Goal: Task Accomplishment & Management: Manage account settings

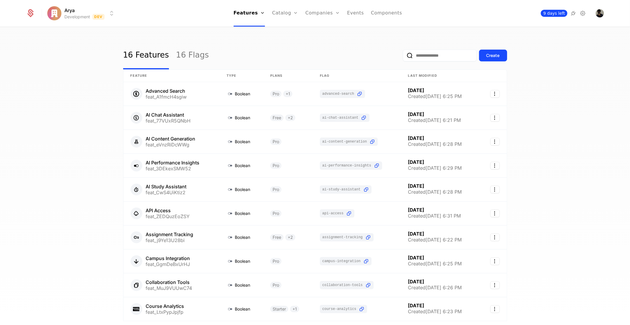
click at [563, 13] on span "9 days left" at bounding box center [554, 13] width 27 height 7
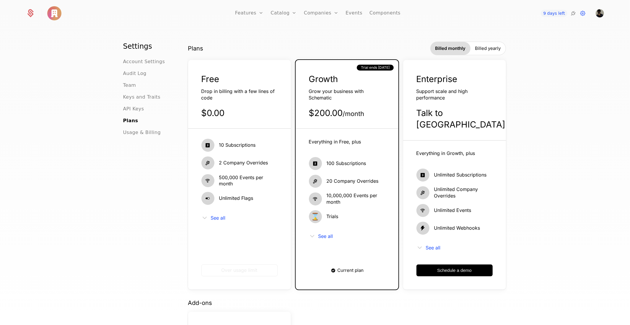
click at [141, 66] on ul "Account Settings Audit Log Team Keys and Traits API Keys Plans Usage & Billing" at bounding box center [148, 97] width 50 height 78
click at [140, 64] on span "Account Settings" at bounding box center [144, 61] width 42 height 7
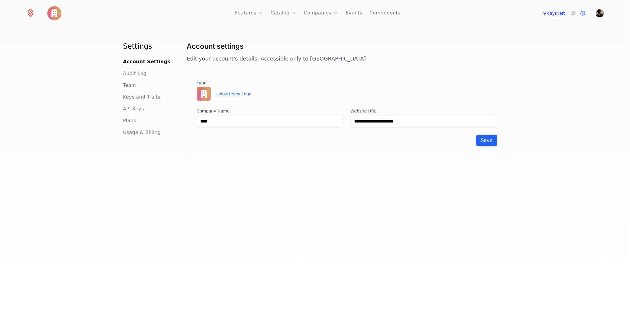
click at [140, 76] on span "Audit Log" at bounding box center [134, 73] width 23 height 7
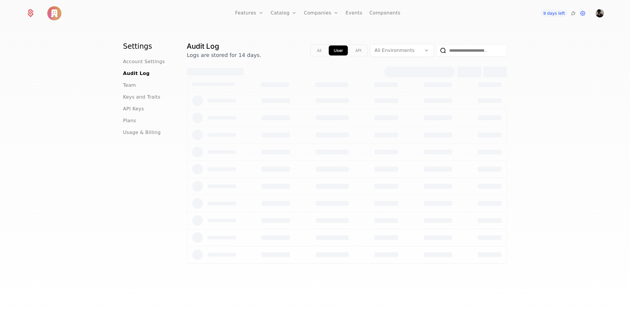
click at [137, 86] on div "Team" at bounding box center [148, 85] width 50 height 7
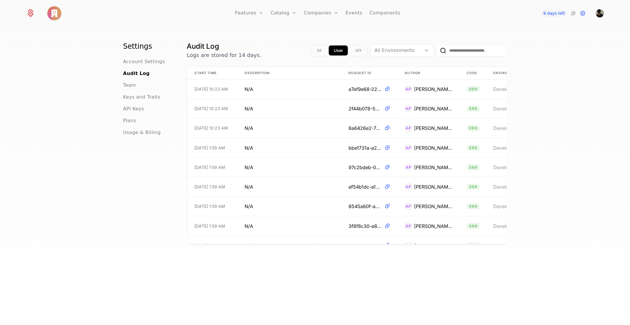
drag, startPoint x: 589, startPoint y: 12, endPoint x: 615, endPoint y: 15, distance: 27.0
click at [591, 13] on div "9 days left" at bounding box center [562, 13] width 84 height 8
click at [603, 14] on span "Open user button" at bounding box center [600, 13] width 8 height 8
click at [585, 13] on icon at bounding box center [582, 13] width 7 height 7
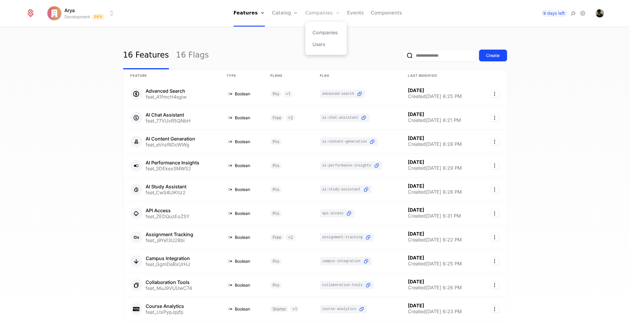
click at [317, 18] on link "Companies" at bounding box center [322, 13] width 35 height 27
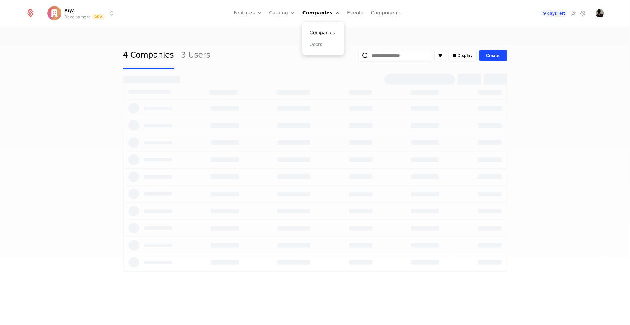
click at [321, 32] on link "Companies" at bounding box center [322, 32] width 27 height 7
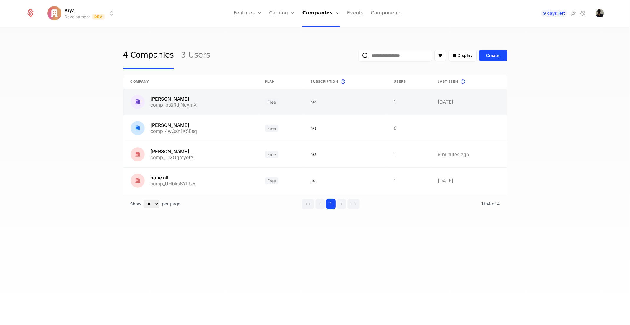
click at [205, 103] on link at bounding box center [190, 102] width 135 height 26
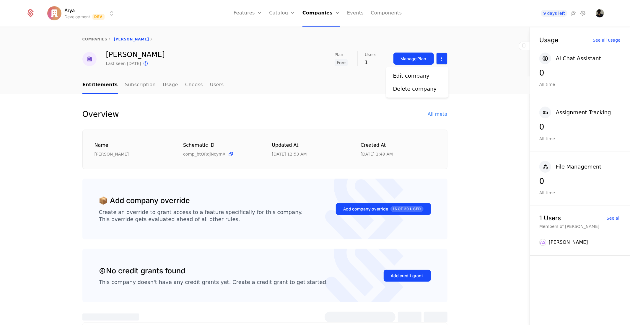
click at [442, 60] on html "Arya Development Dev Features Features Flags Catalog Plans Add Ons Credits Conf…" at bounding box center [315, 162] width 630 height 325
click at [418, 85] on div "Delete company" at bounding box center [415, 89] width 44 height 8
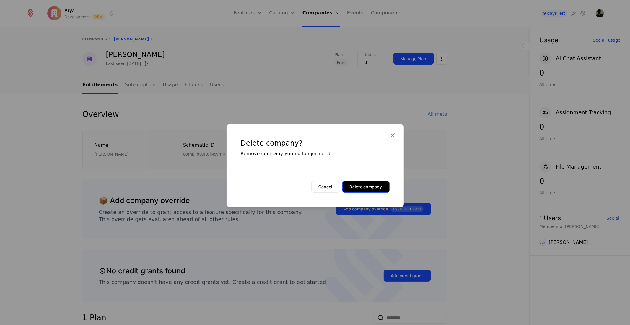
click at [355, 182] on button "Delete company" at bounding box center [365, 187] width 47 height 12
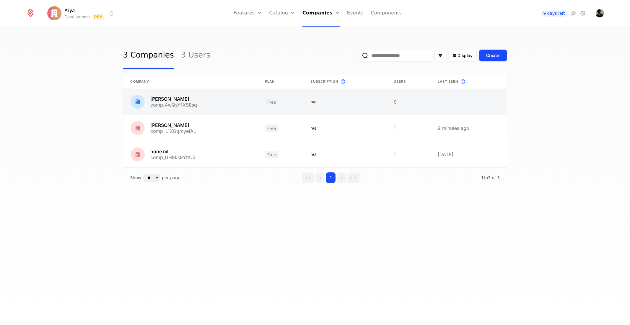
click at [307, 103] on link at bounding box center [345, 102] width 83 height 26
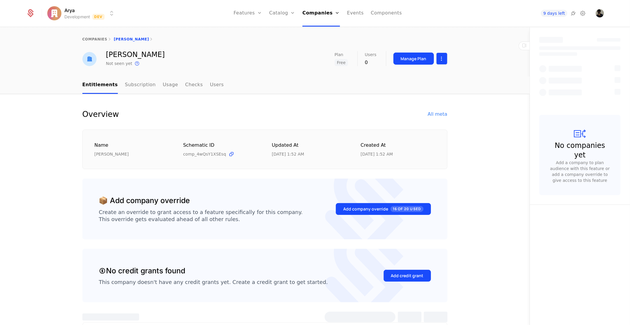
click at [439, 58] on html "Arya Development Dev Features Features Flags Catalog Plans Add Ons Credits Conf…" at bounding box center [315, 162] width 630 height 325
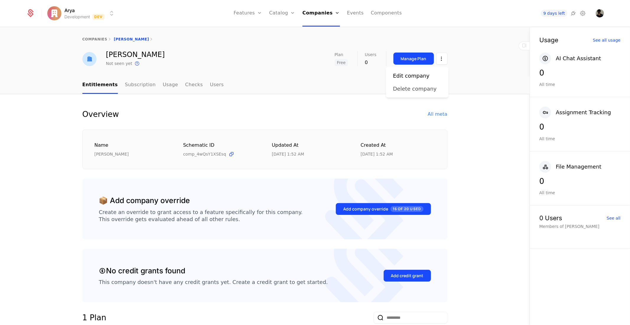
click at [410, 92] on div "Delete company" at bounding box center [415, 89] width 44 height 8
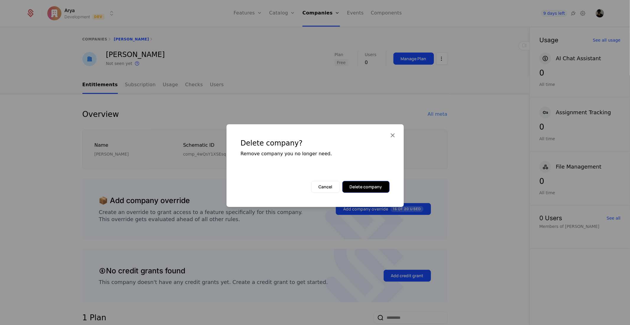
click at [366, 191] on button "Delete company" at bounding box center [365, 187] width 47 height 12
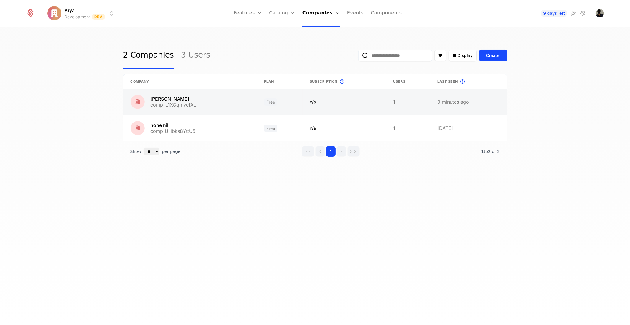
click at [404, 100] on link at bounding box center [408, 102] width 44 height 26
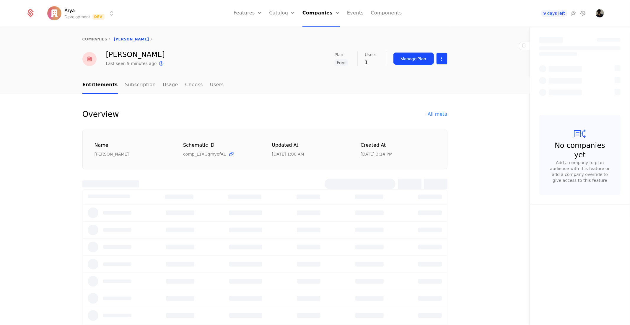
click at [434, 56] on html "Arya Development Dev Features Features Flags Catalog Plans Add Ons Credits Conf…" at bounding box center [315, 162] width 630 height 325
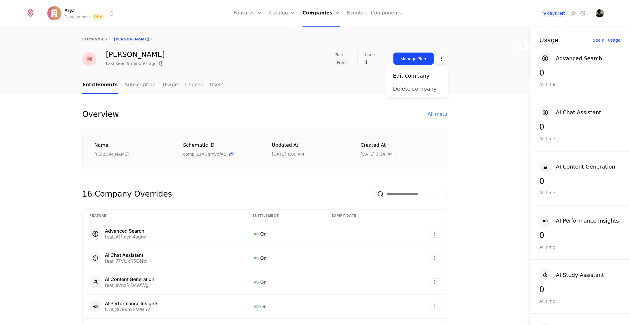
click at [423, 89] on div "Delete company" at bounding box center [415, 89] width 44 height 8
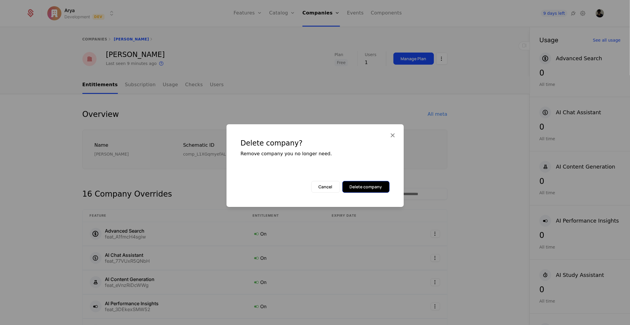
click at [368, 190] on button "Delete company" at bounding box center [365, 187] width 47 height 12
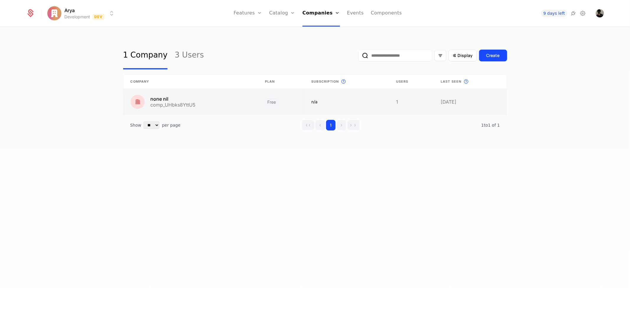
click at [396, 103] on link at bounding box center [411, 102] width 45 height 26
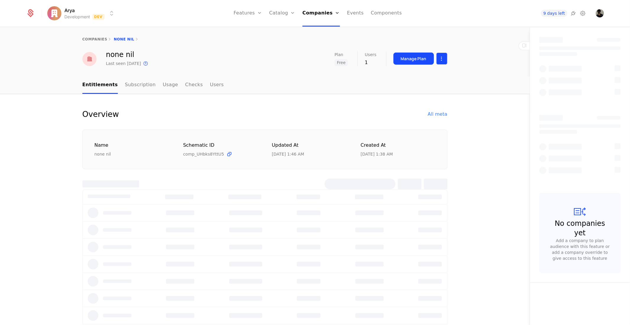
click at [440, 57] on html "Arya Development Dev Features Features Flags Catalog Plans Add Ons Credits Conf…" at bounding box center [315, 162] width 630 height 325
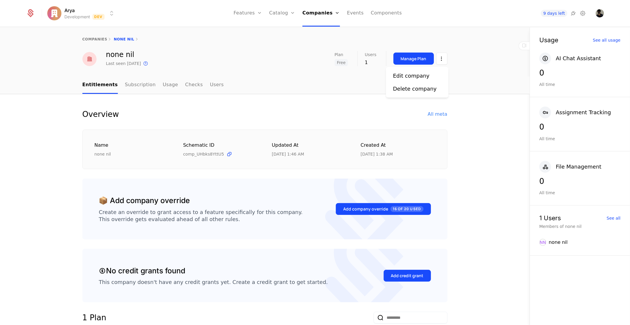
click at [423, 94] on div "Edit company Delete company" at bounding box center [417, 82] width 63 height 31
click at [423, 89] on div "Delete company" at bounding box center [415, 89] width 44 height 8
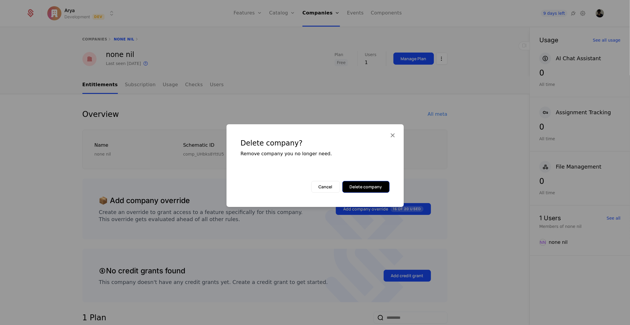
click at [364, 187] on button "Delete company" at bounding box center [365, 187] width 47 height 12
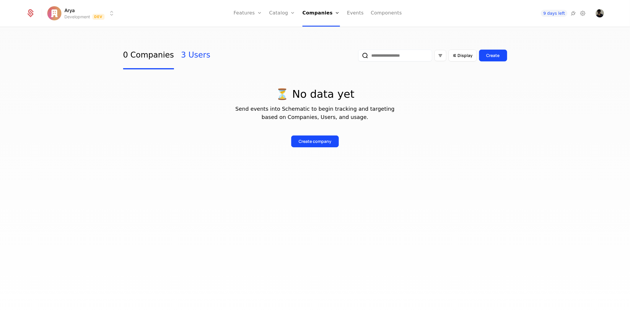
click at [193, 62] on link "3 Users" at bounding box center [195, 56] width 29 height 28
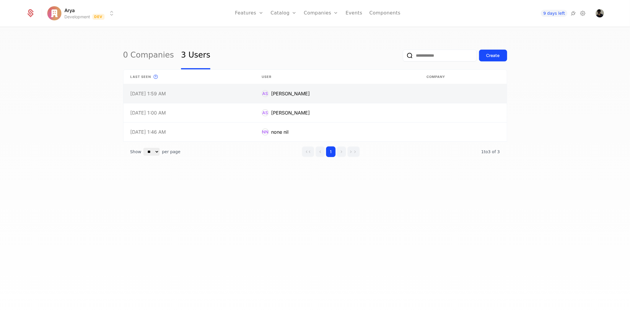
click at [387, 99] on link at bounding box center [337, 93] width 165 height 19
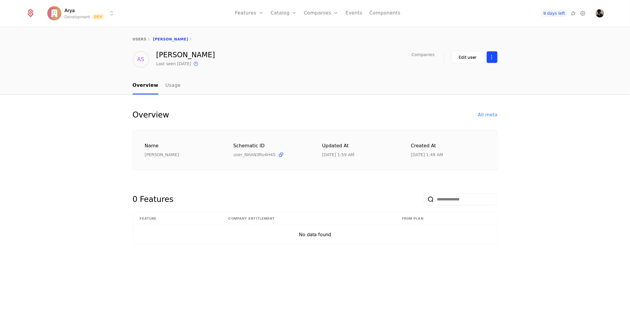
click at [490, 61] on html "Arya Development Dev Features Features Flags Catalog Plans Add Ons Credits Conf…" at bounding box center [315, 162] width 630 height 325
click at [478, 77] on div "Delete user" at bounding box center [467, 74] width 45 height 8
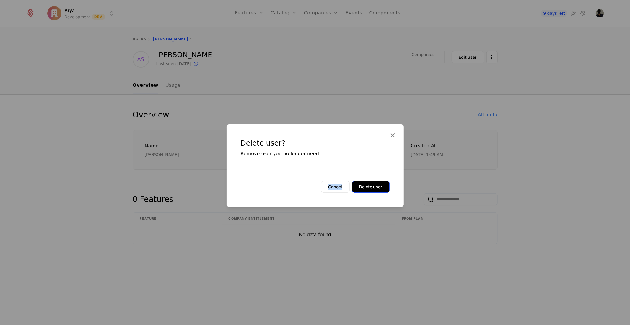
click at [379, 181] on div "Delete user? Remove user you no longer need. Cancel Delete user" at bounding box center [314, 165] width 177 height 83
click at [379, 181] on button "Delete user" at bounding box center [371, 187] width 38 height 12
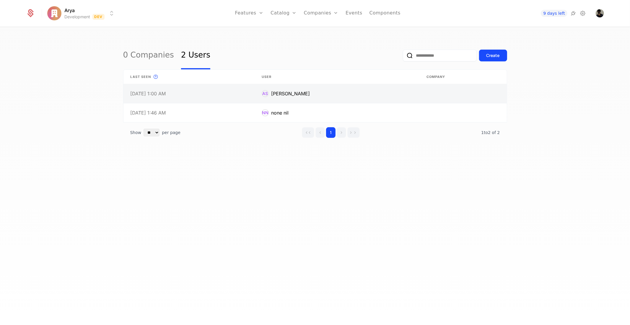
click at [459, 86] on link at bounding box center [462, 93] width 87 height 19
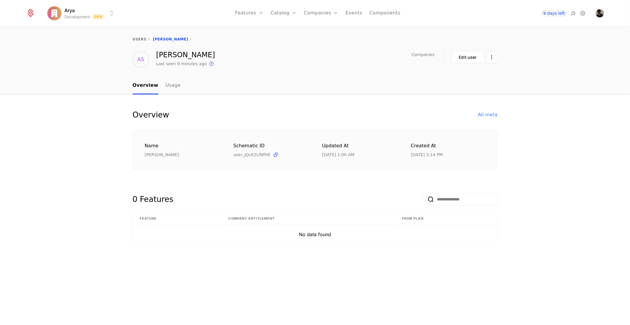
click at [492, 53] on html "Arya Development Dev Features Features Flags Catalog Plans Add Ons Credits Conf…" at bounding box center [315, 162] width 630 height 325
click at [470, 76] on div "Delete user" at bounding box center [460, 74] width 31 height 8
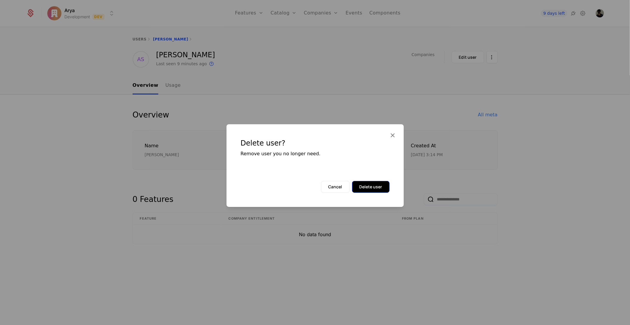
click at [374, 185] on button "Delete user" at bounding box center [371, 187] width 38 height 12
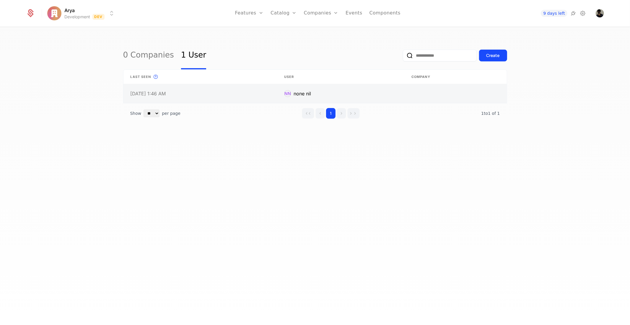
click at [431, 86] on link at bounding box center [455, 93] width 102 height 19
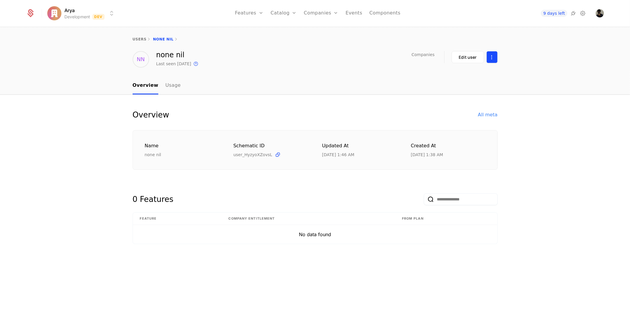
click at [497, 53] on html "Arya Development Dev Features Features Flags Catalog Plans Add Ons Credits Conf…" at bounding box center [315, 162] width 630 height 325
click at [484, 75] on div "Delete user" at bounding box center [467, 74] width 45 height 8
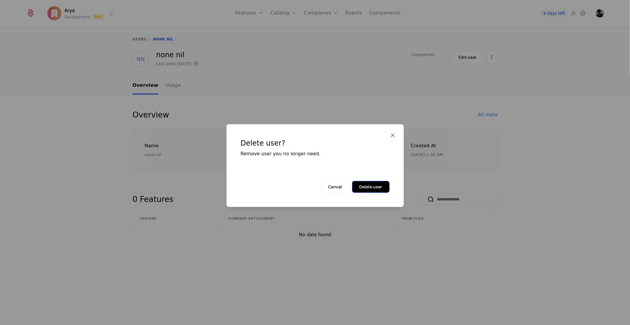
click at [376, 188] on button "Delete user" at bounding box center [371, 187] width 38 height 12
